Goal: Information Seeking & Learning: Learn about a topic

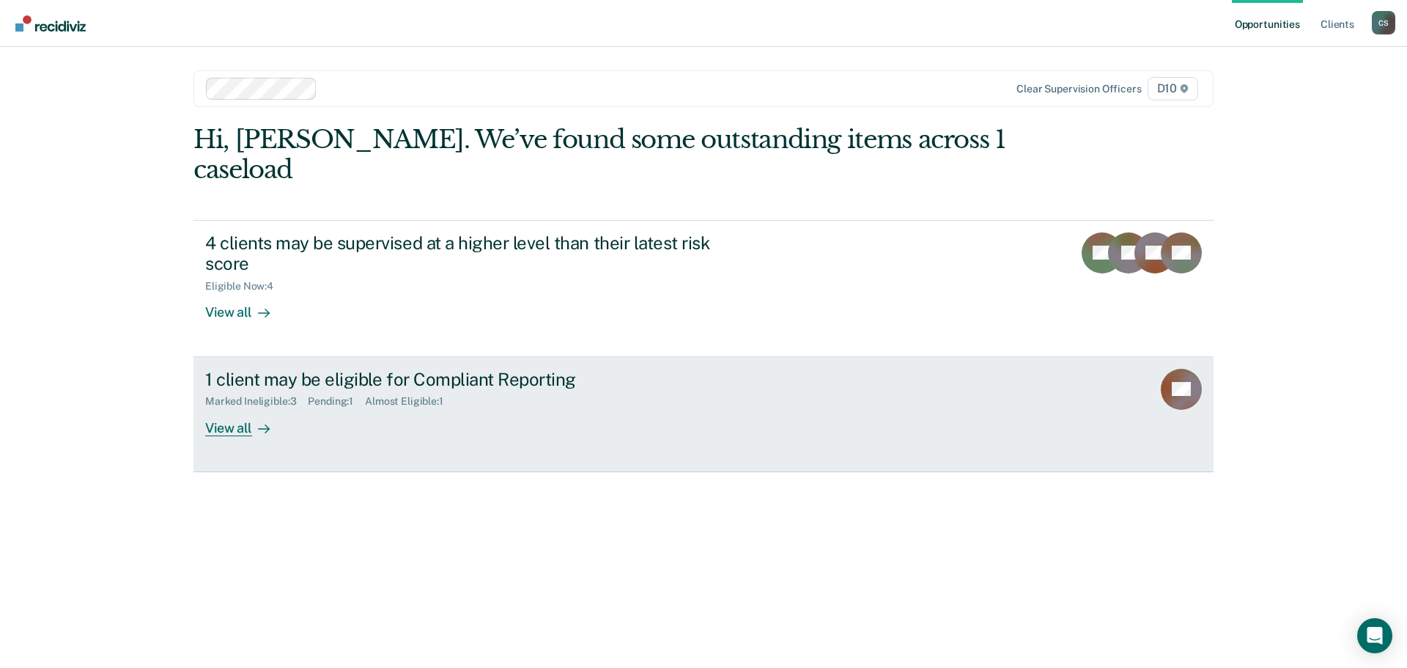
click at [277, 407] on div "View all" at bounding box center [246, 421] width 82 height 29
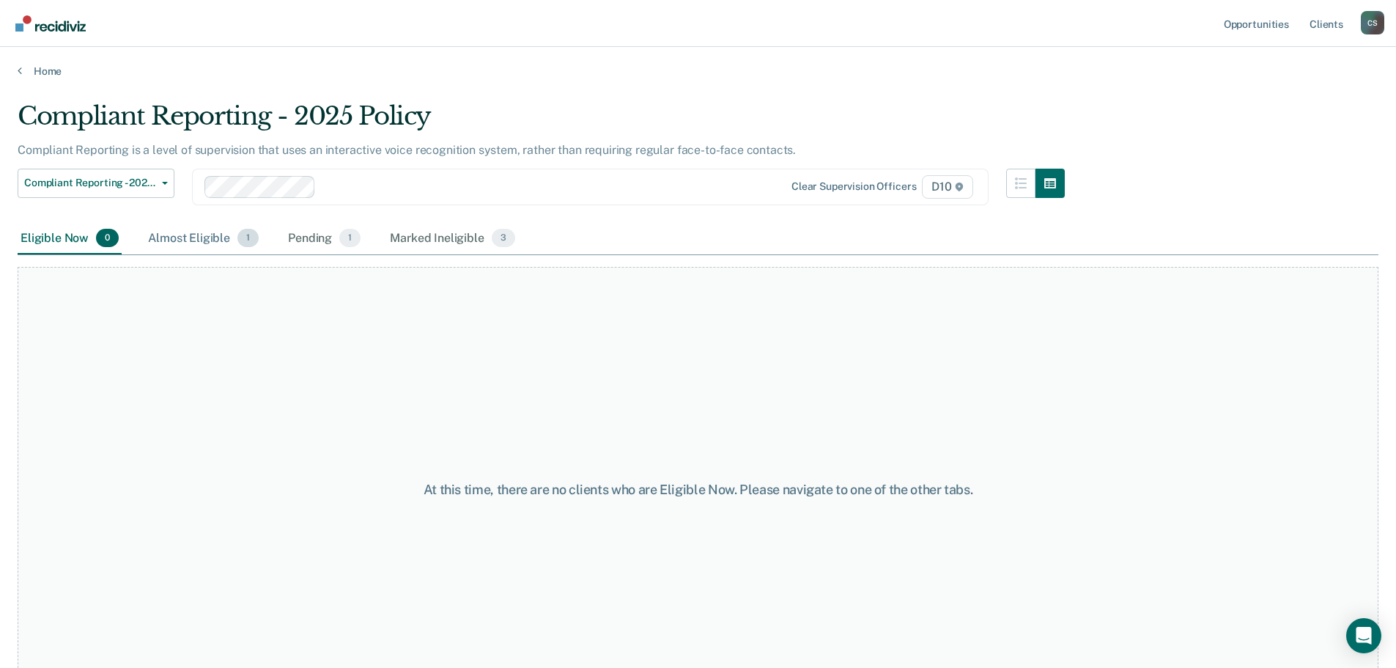
click at [201, 245] on div "Almost Eligible 1" at bounding box center [203, 239] width 117 height 32
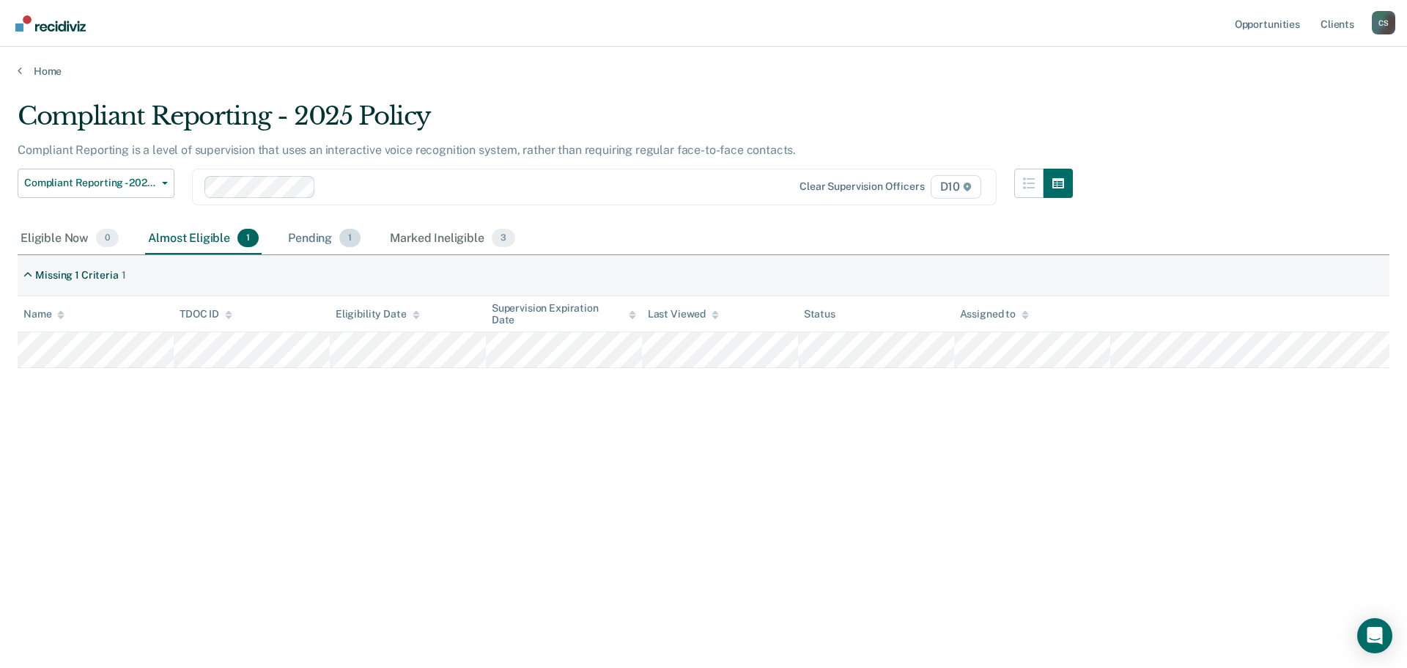
click at [306, 243] on div "Pending 1" at bounding box center [324, 239] width 78 height 32
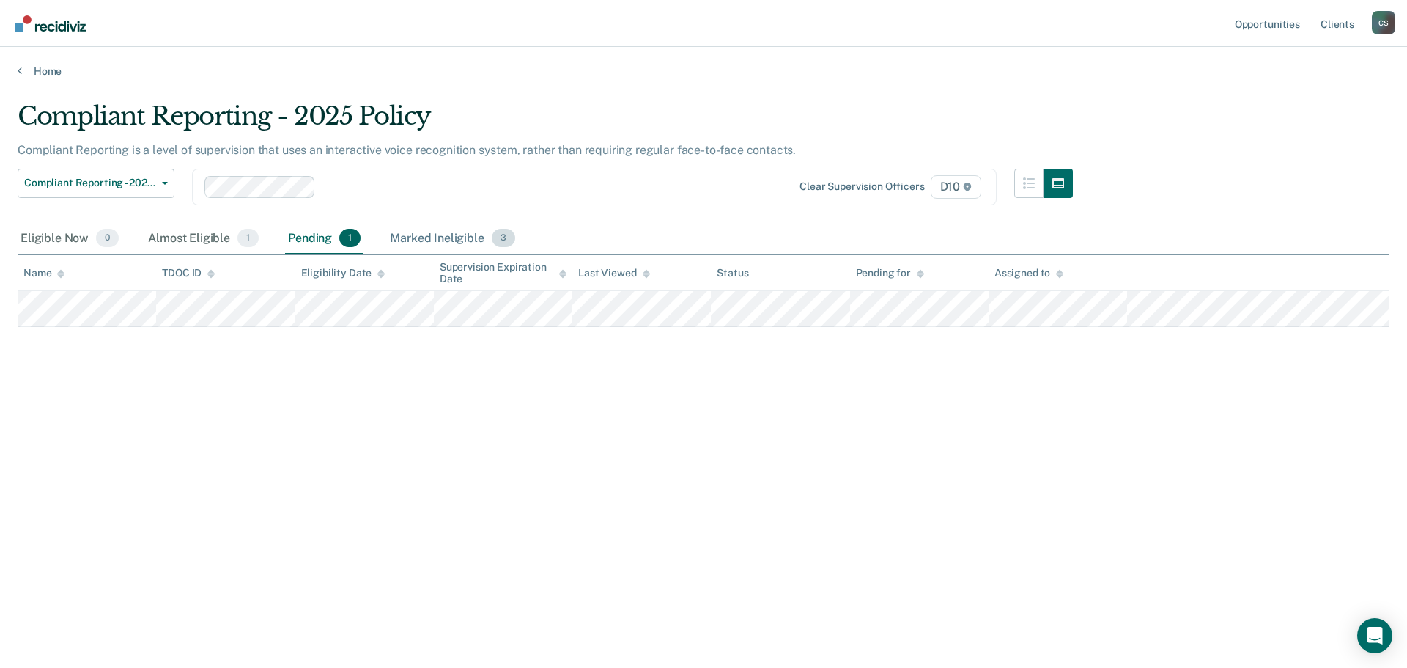
click at [400, 240] on div "Marked Ineligible 3" at bounding box center [452, 239] width 131 height 32
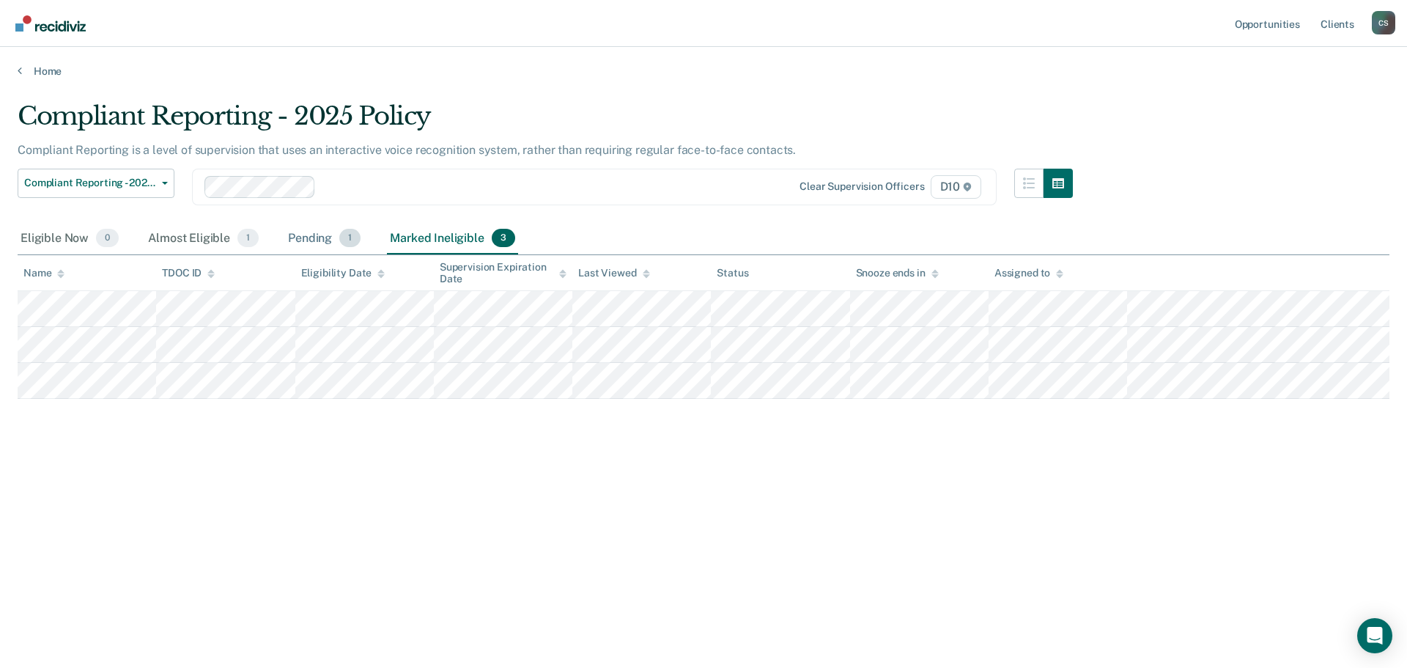
click at [309, 235] on div "Pending 1" at bounding box center [324, 239] width 78 height 32
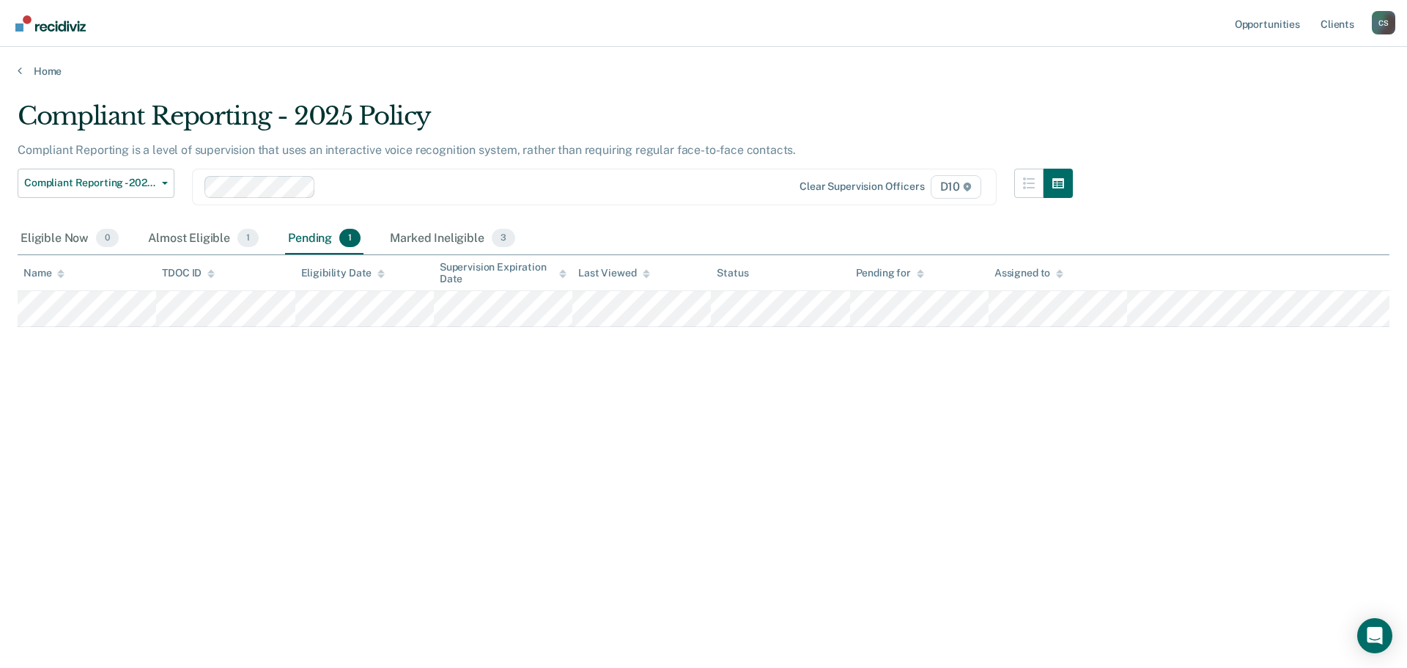
click at [384, 233] on div "Eligible Now 0 Almost Eligible 1 Pending 1 Marked Ineligible 3" at bounding box center [268, 239] width 501 height 32
click at [394, 236] on div "Marked Ineligible 3" at bounding box center [452, 239] width 131 height 32
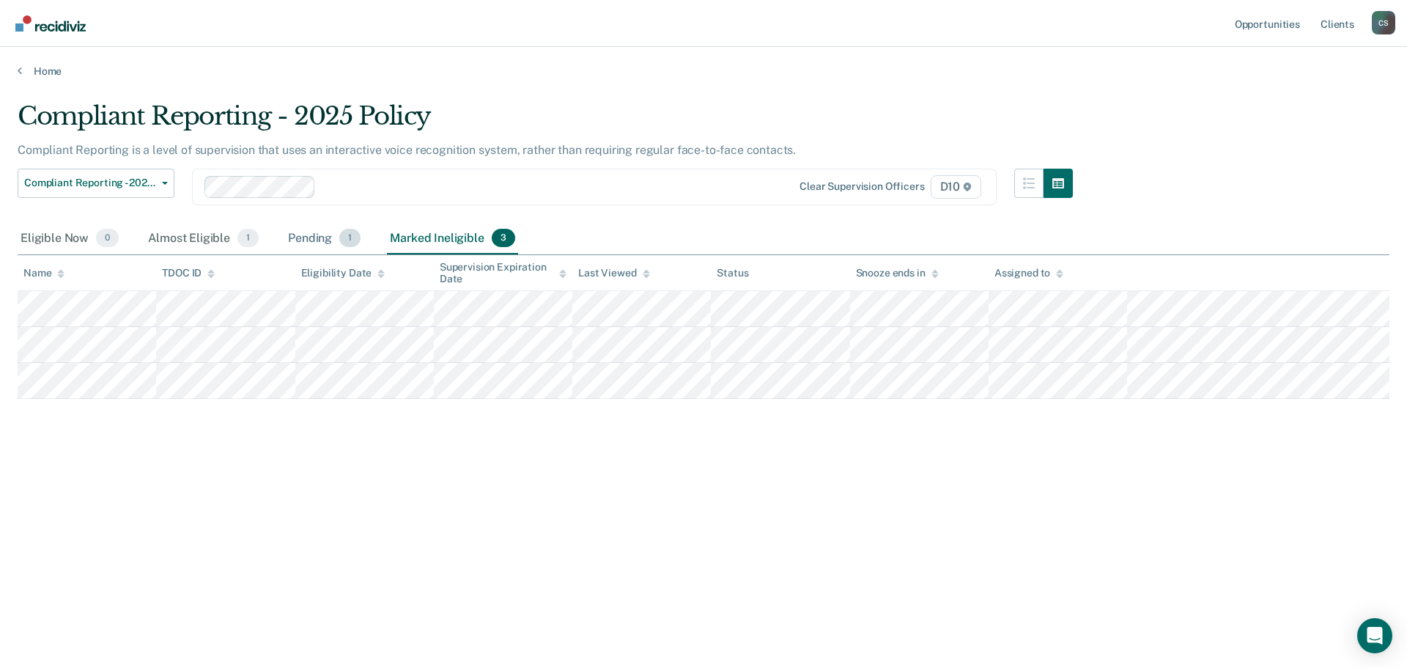
click at [287, 238] on div "Pending 1" at bounding box center [324, 239] width 78 height 32
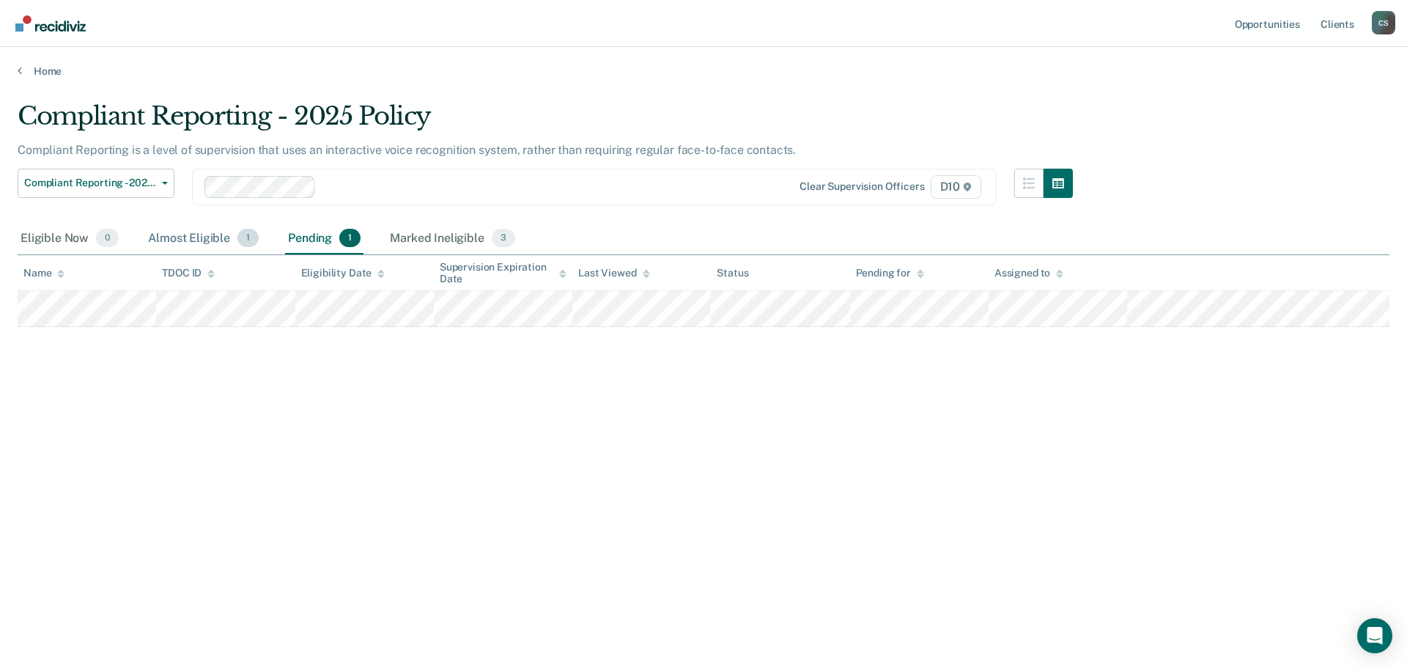
click at [240, 235] on span "1" at bounding box center [247, 238] width 21 height 19
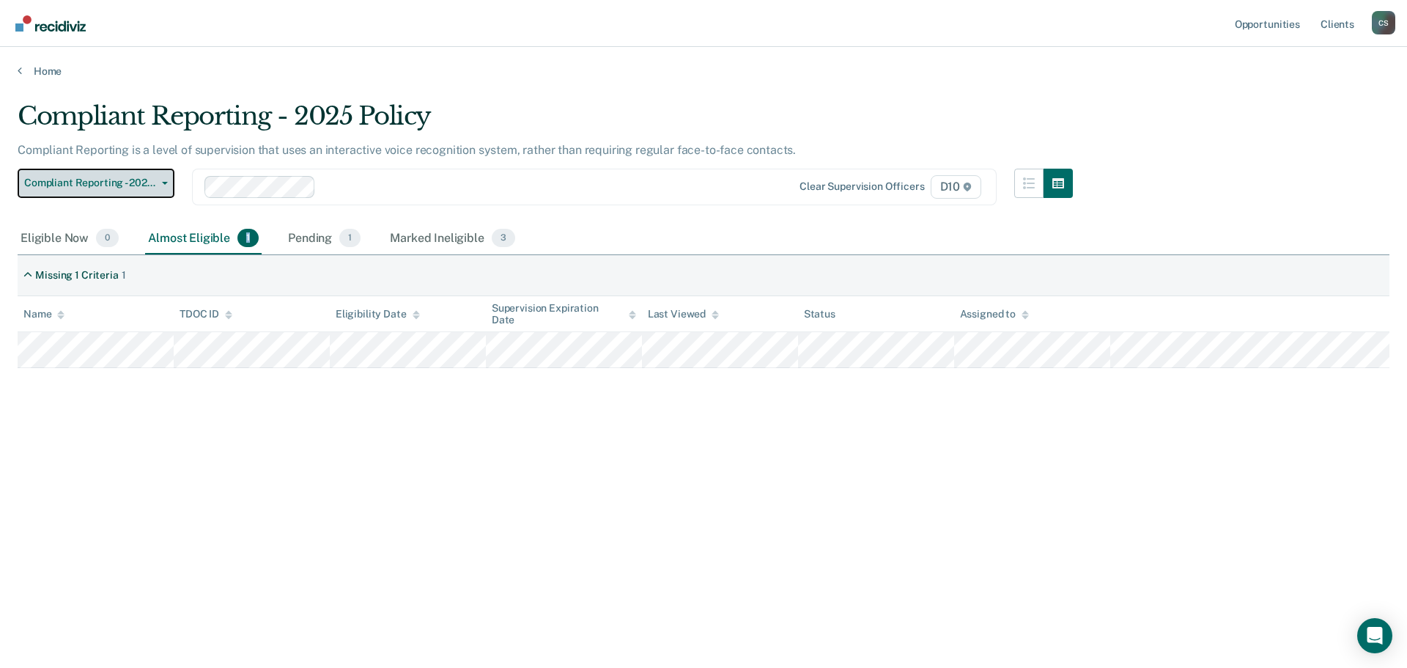
click at [152, 185] on span "Compliant Reporting - 2025 Policy" at bounding box center [90, 183] width 132 height 12
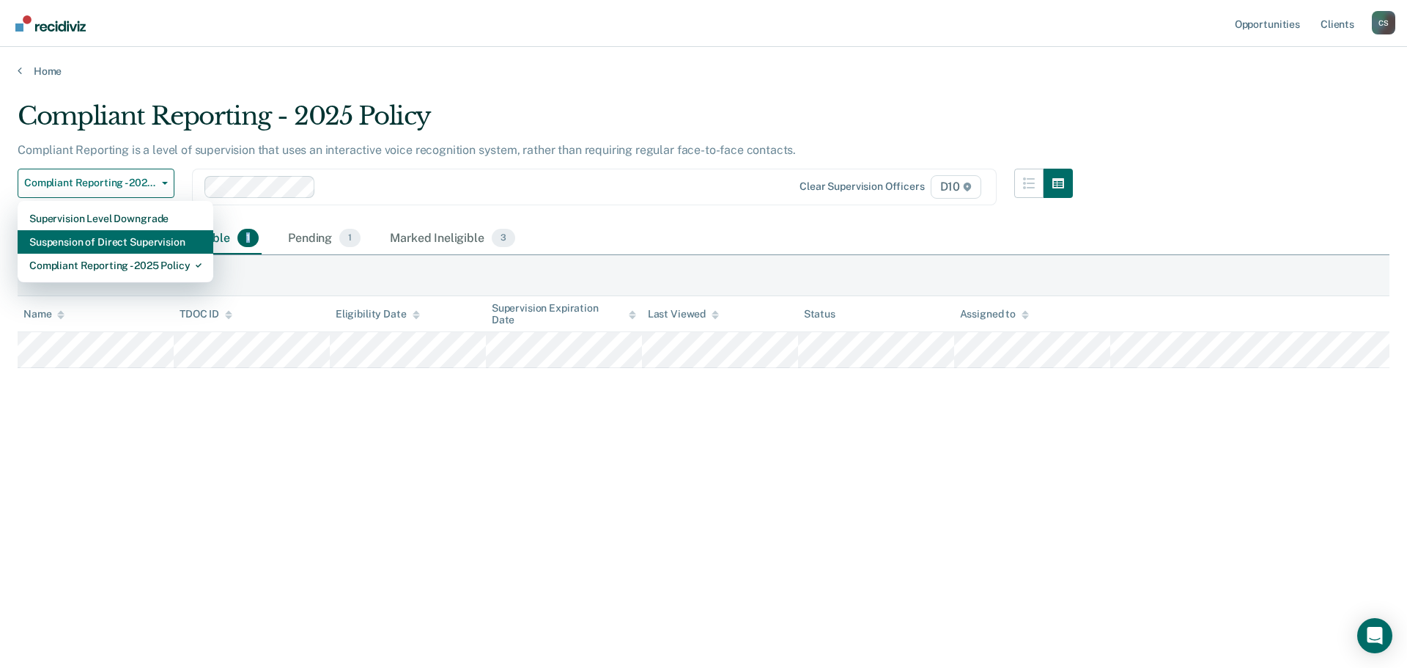
click at [164, 242] on div "Suspension of Direct Supervision" at bounding box center [115, 241] width 172 height 23
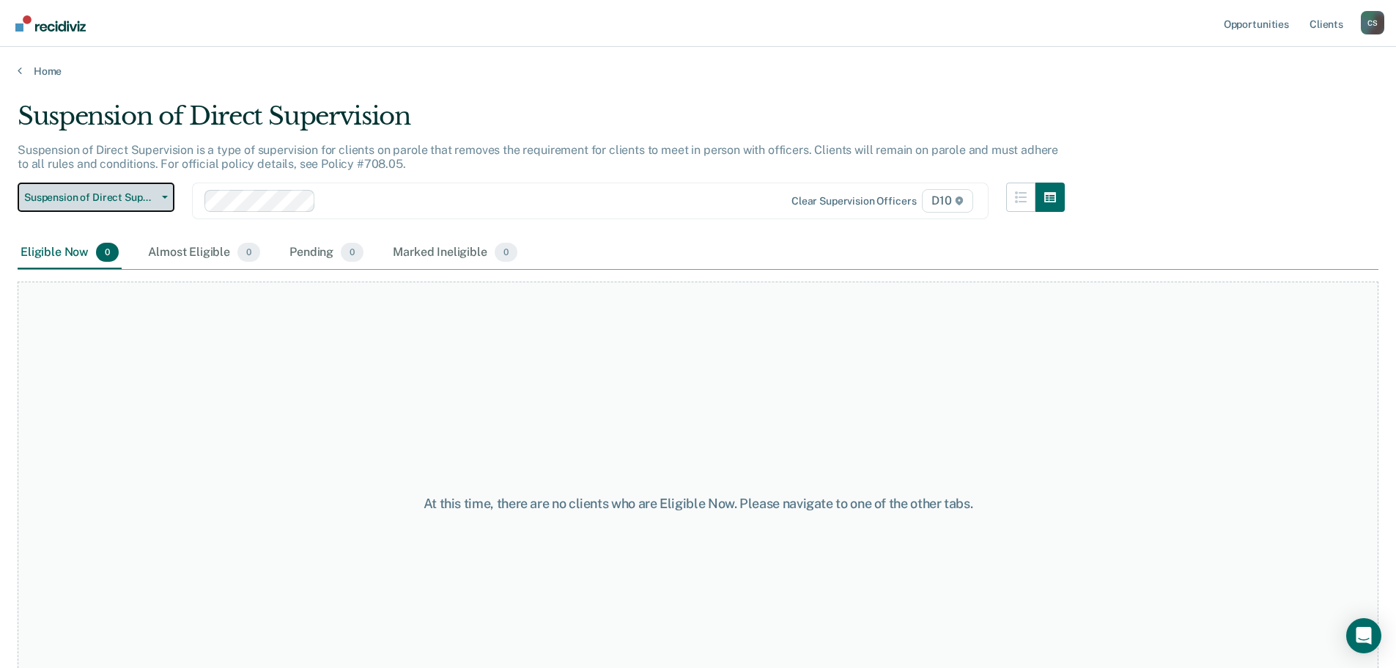
click at [164, 201] on button "Suspension of Direct Supervision" at bounding box center [96, 196] width 157 height 29
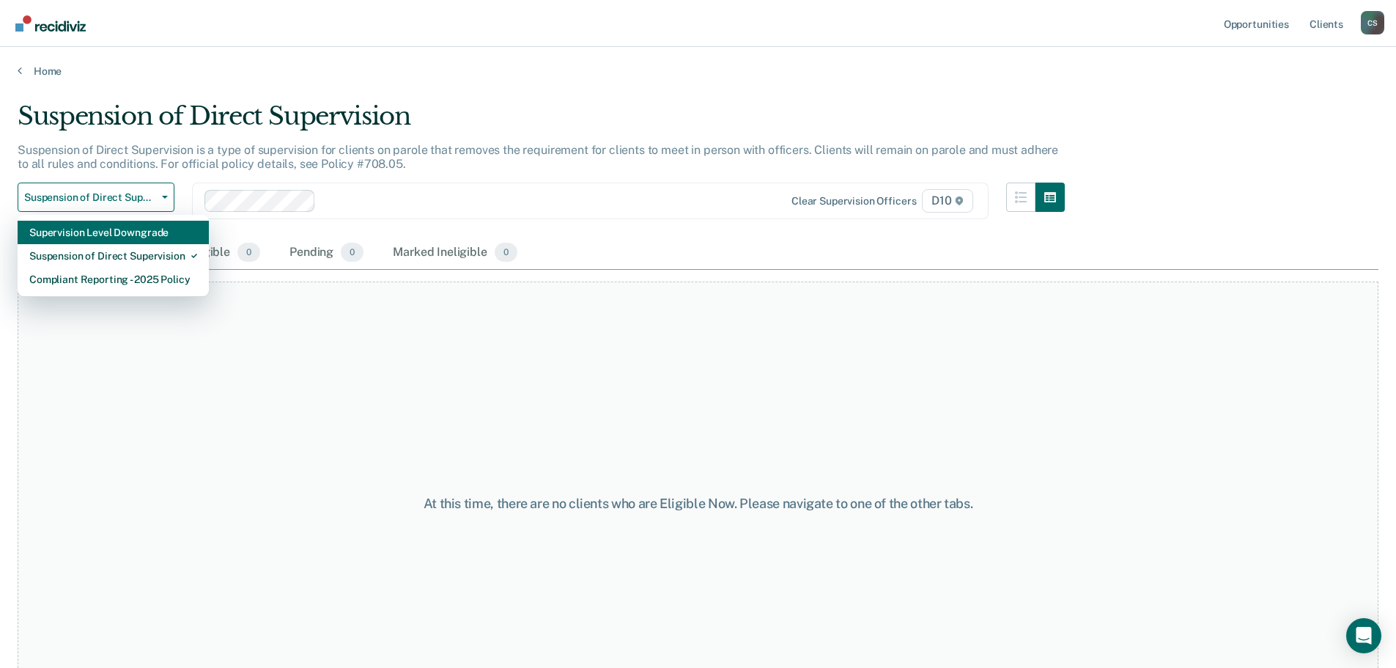
click at [163, 238] on div "Supervision Level Downgrade" at bounding box center [113, 232] width 168 height 23
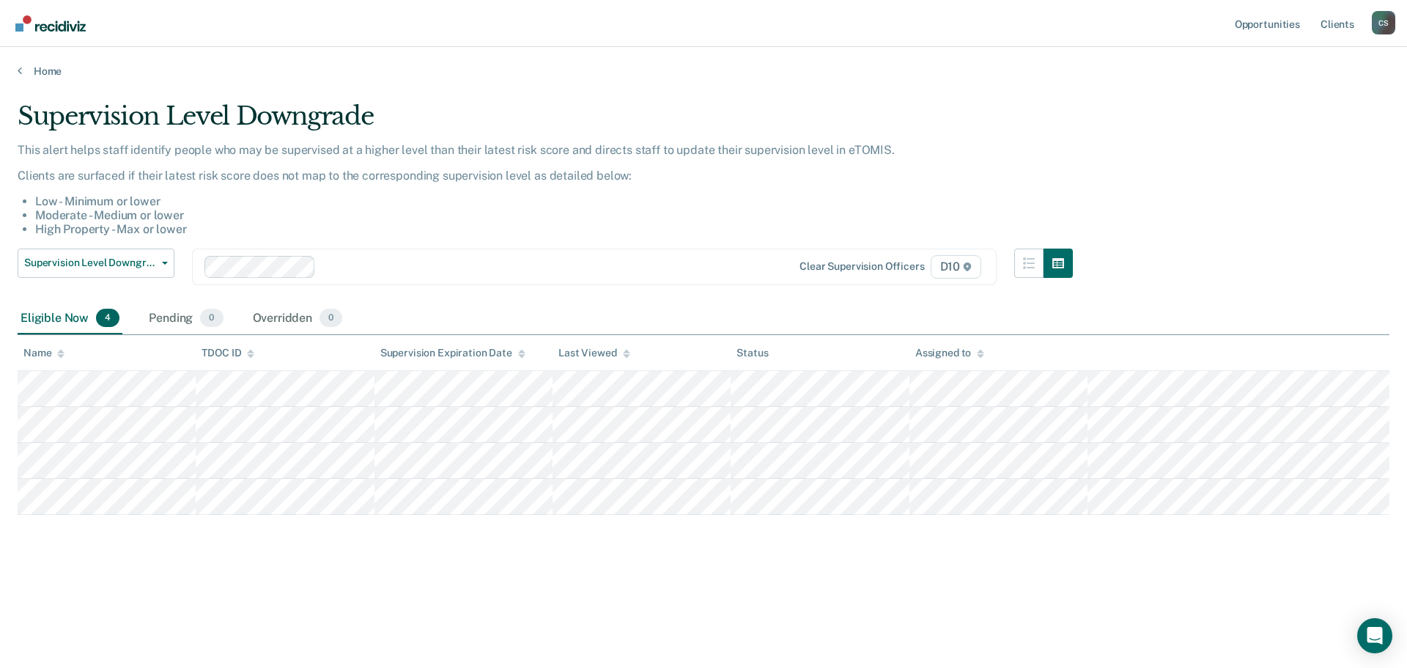
click at [159, 247] on div "This alert helps staff identify people who may be supervised at a higher level …" at bounding box center [545, 196] width 1055 height 106
click at [158, 259] on button "Supervision Level Downgrade" at bounding box center [96, 262] width 157 height 29
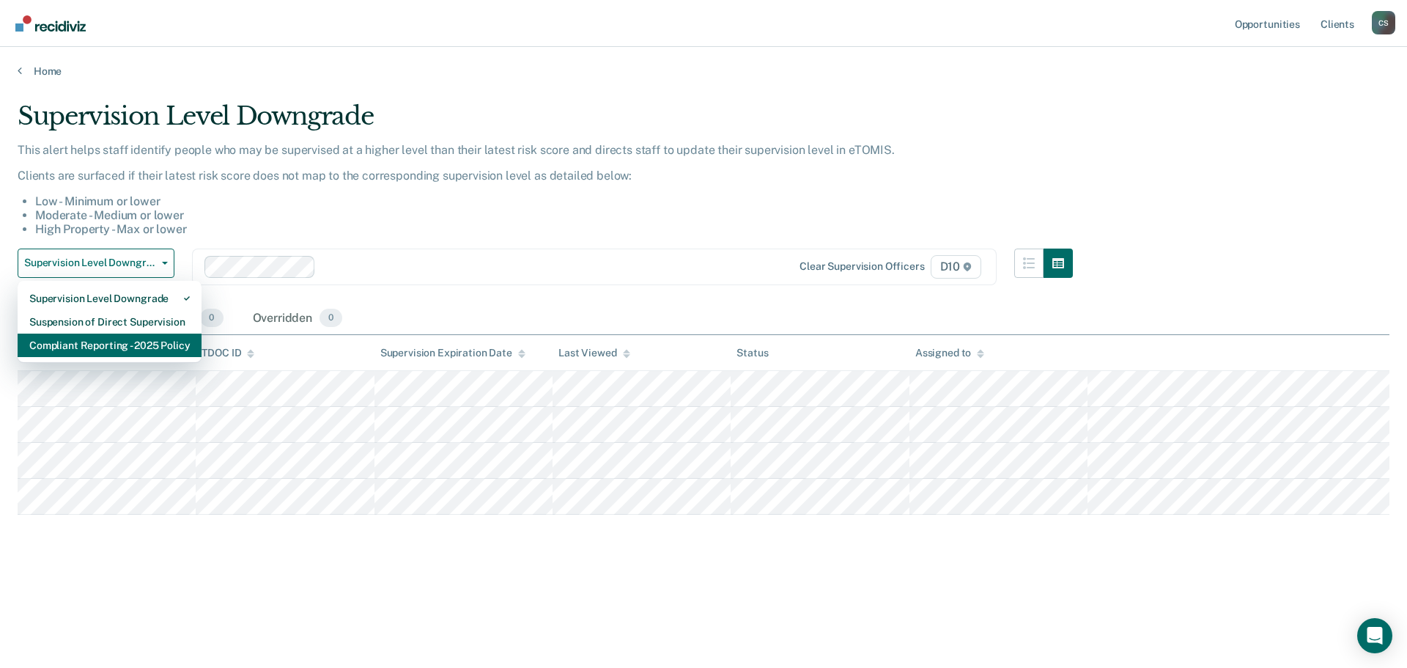
click at [135, 342] on div "Compliant Reporting - 2025 Policy" at bounding box center [109, 344] width 161 height 23
